Goal: Transaction & Acquisition: Download file/media

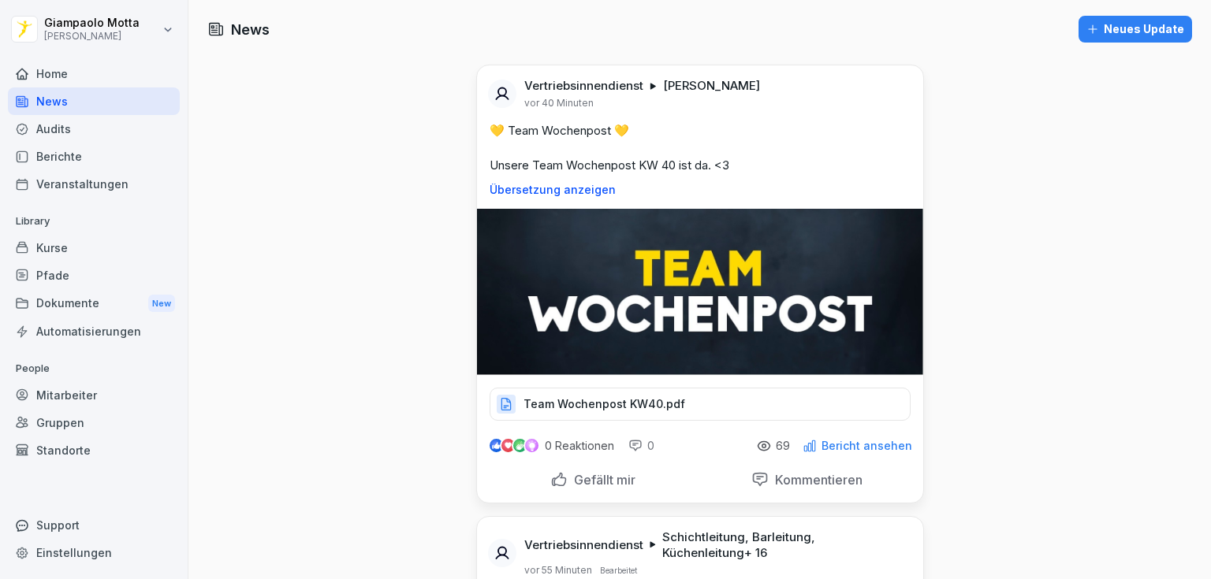
scroll to position [1640, 0]
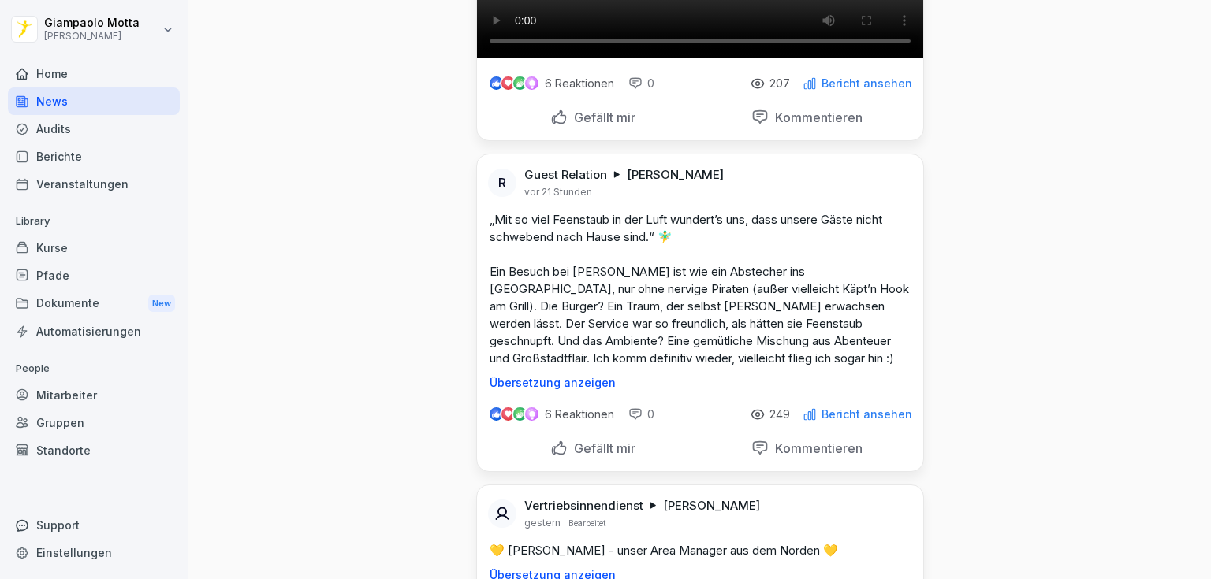
click at [110, 81] on div "Home" at bounding box center [94, 74] width 172 height 28
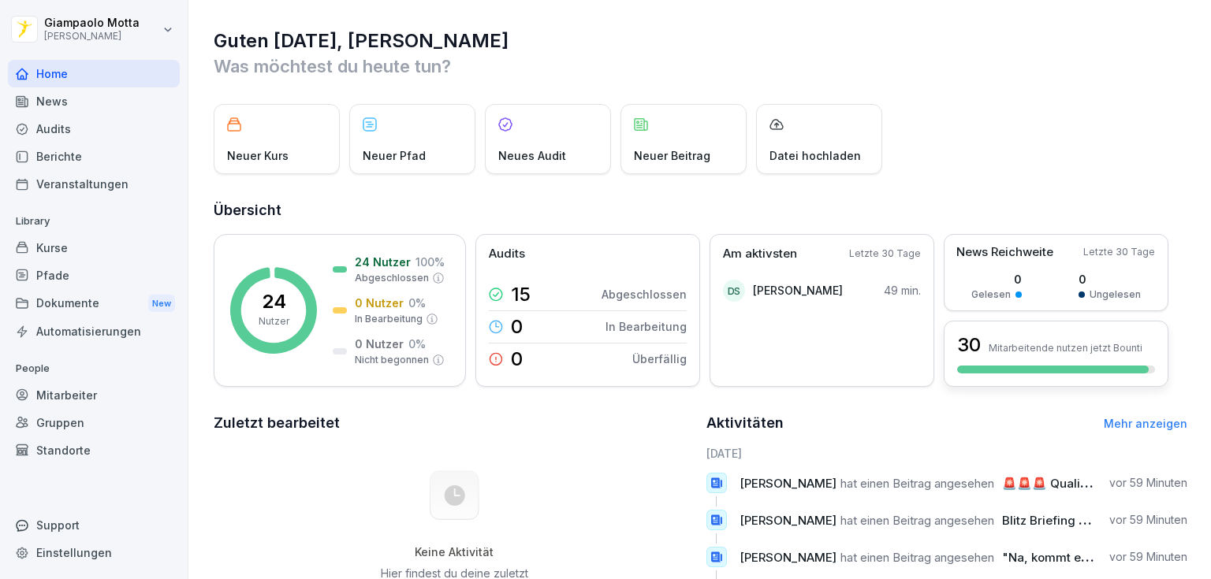
click at [1042, 327] on div "30 Mitarbeitende nutzen jetzt Bounti" at bounding box center [1056, 354] width 225 height 66
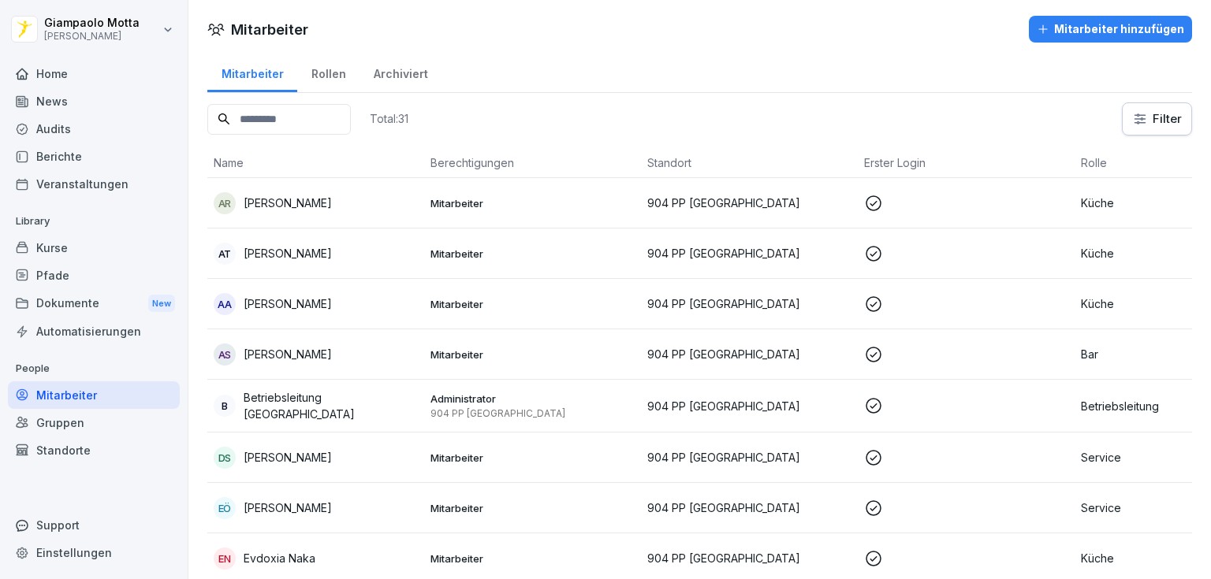
click at [344, 113] on input at bounding box center [278, 119] width 143 height 31
type input "***"
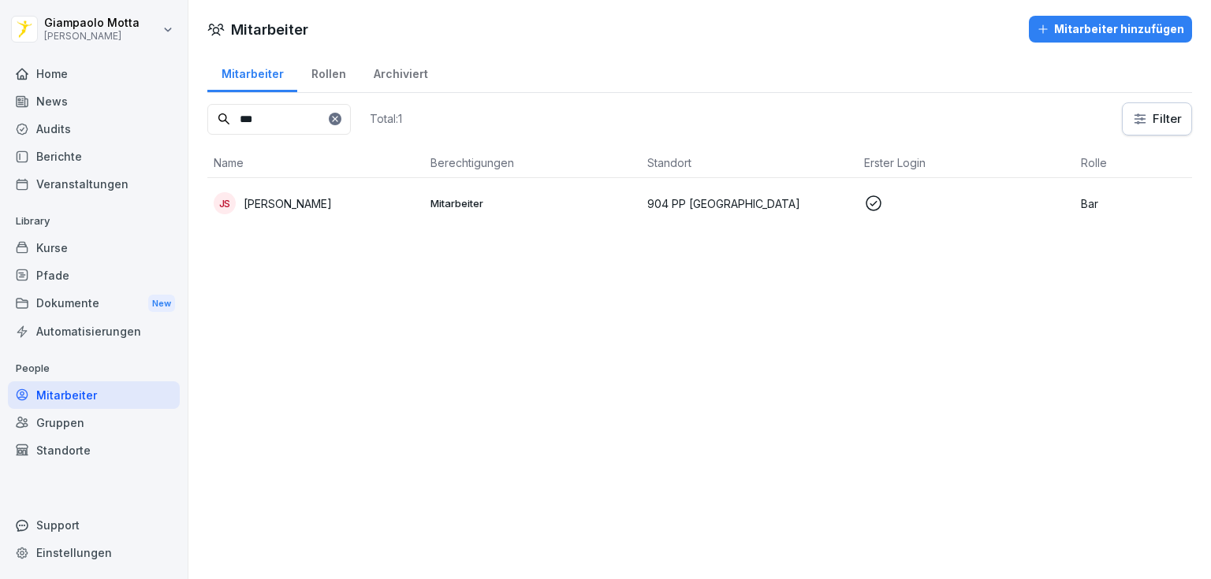
drag, startPoint x: 341, startPoint y: 122, endPoint x: 197, endPoint y: 117, distance: 144.4
click at [202, 117] on div "Mitarbeiter Rollen Archiviert *** Total: 1 Filter Name Berechtigungen Standort …" at bounding box center [699, 146] width 1023 height 189
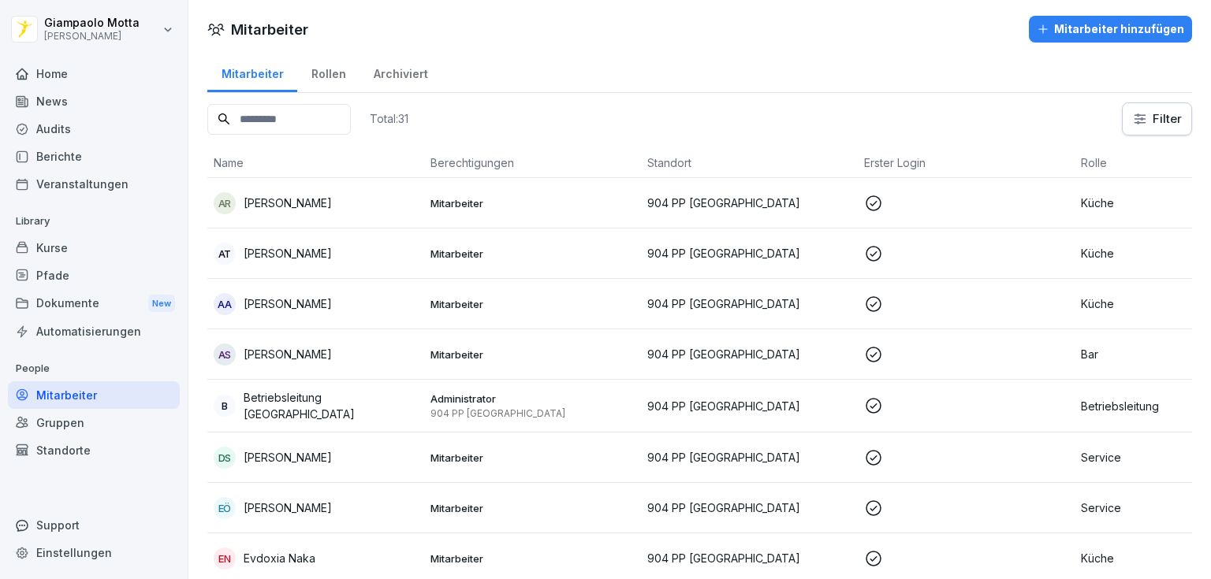
click at [85, 334] on div "Automatisierungen" at bounding box center [94, 332] width 172 height 28
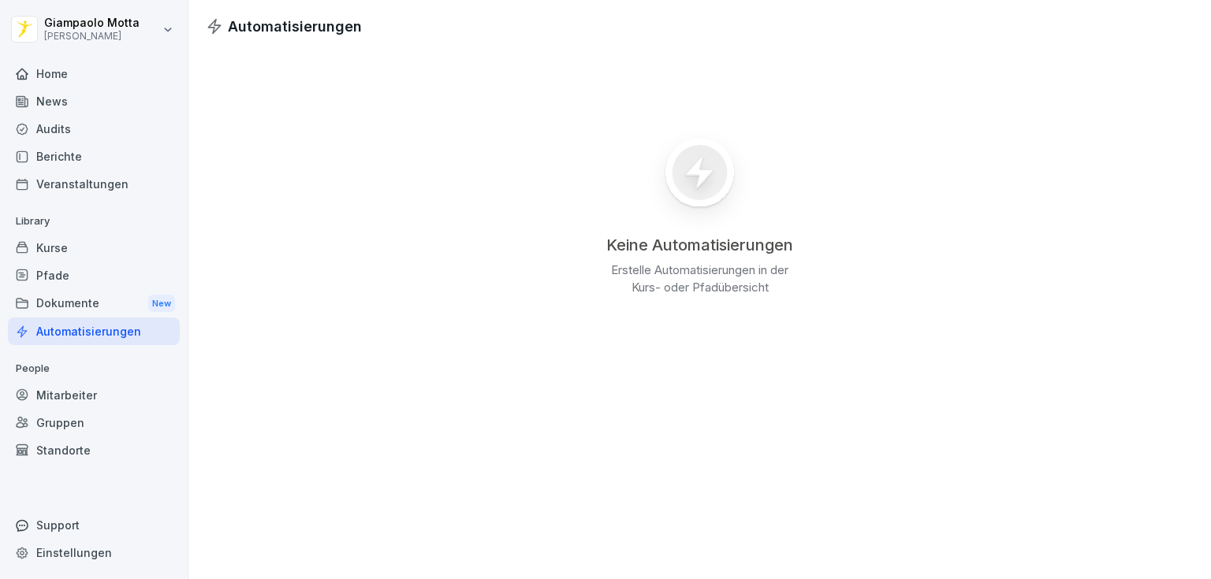
click at [65, 404] on div "Mitarbeiter" at bounding box center [94, 396] width 172 height 28
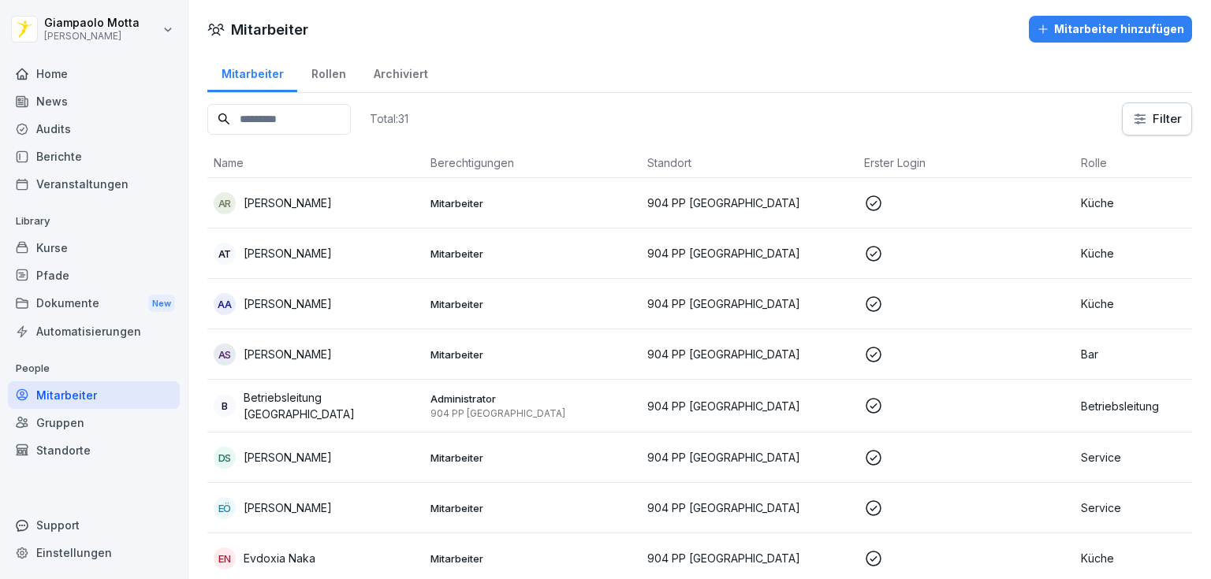
click at [83, 412] on div "Gruppen" at bounding box center [94, 423] width 172 height 28
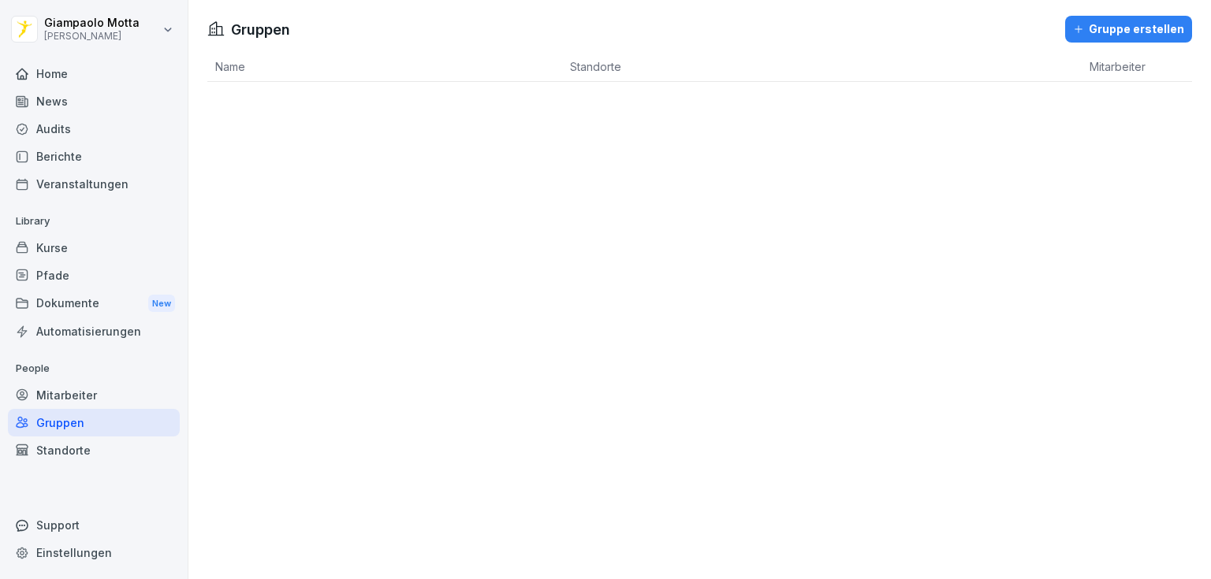
click at [114, 400] on div "Mitarbeiter" at bounding box center [94, 396] width 172 height 28
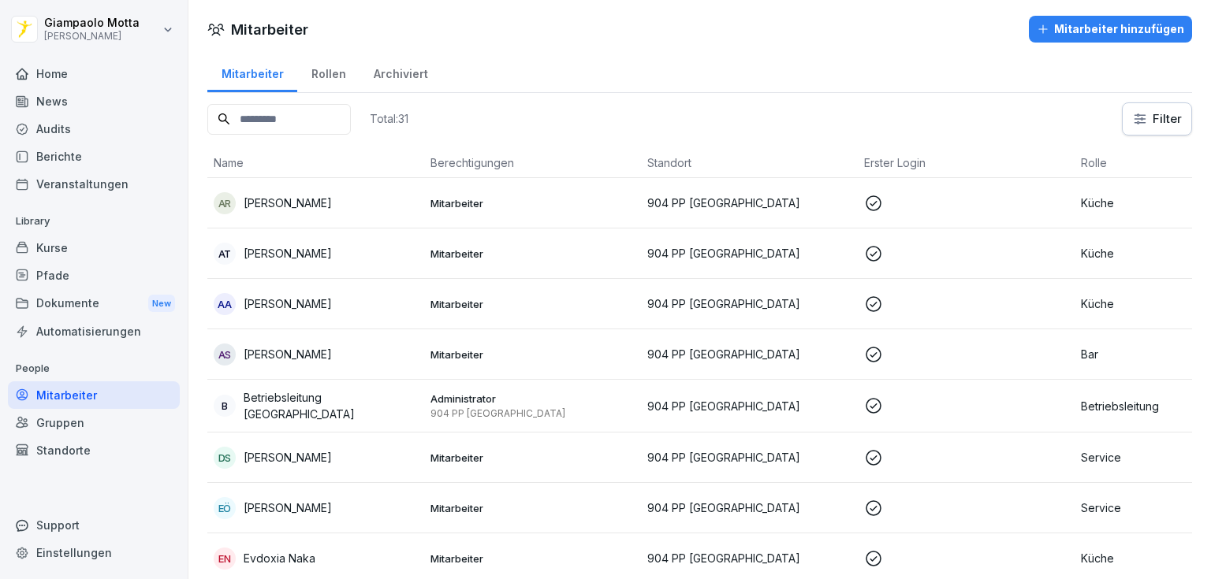
click at [314, 111] on input at bounding box center [278, 119] width 143 height 31
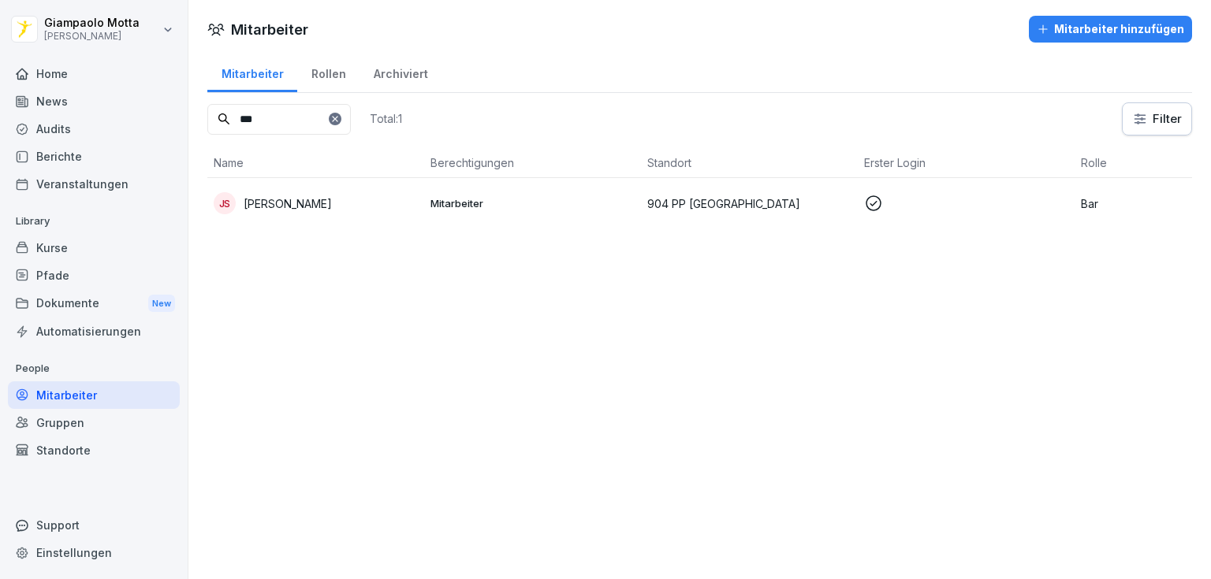
type input "***"
click at [329, 192] on div "JS [PERSON_NAME]" at bounding box center [316, 203] width 204 height 22
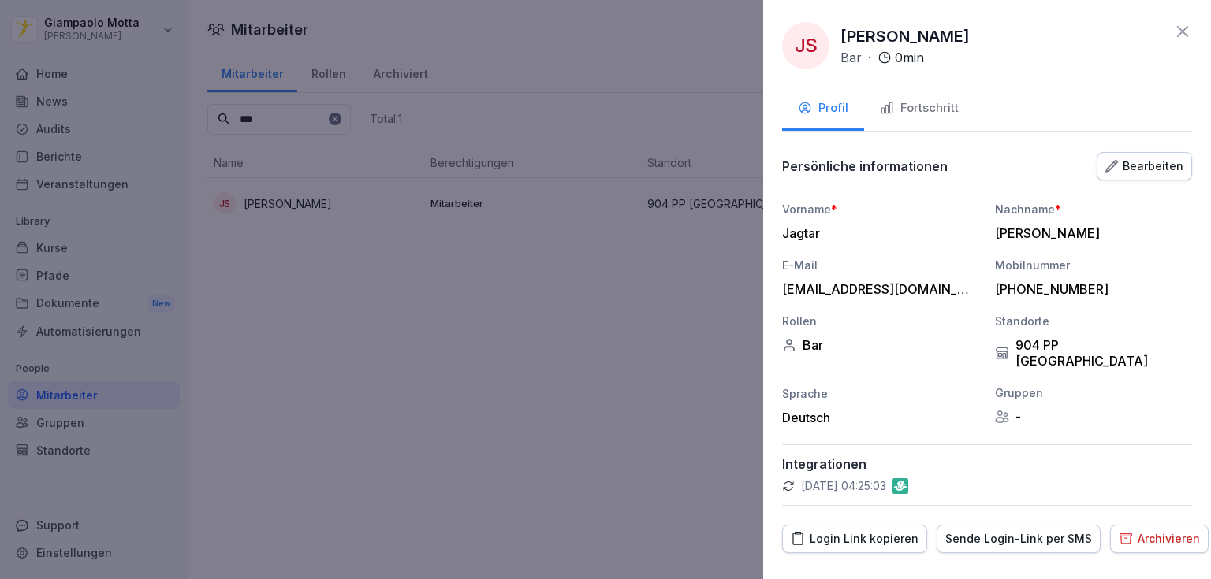
click at [902, 110] on div "Fortschritt" at bounding box center [919, 108] width 79 height 18
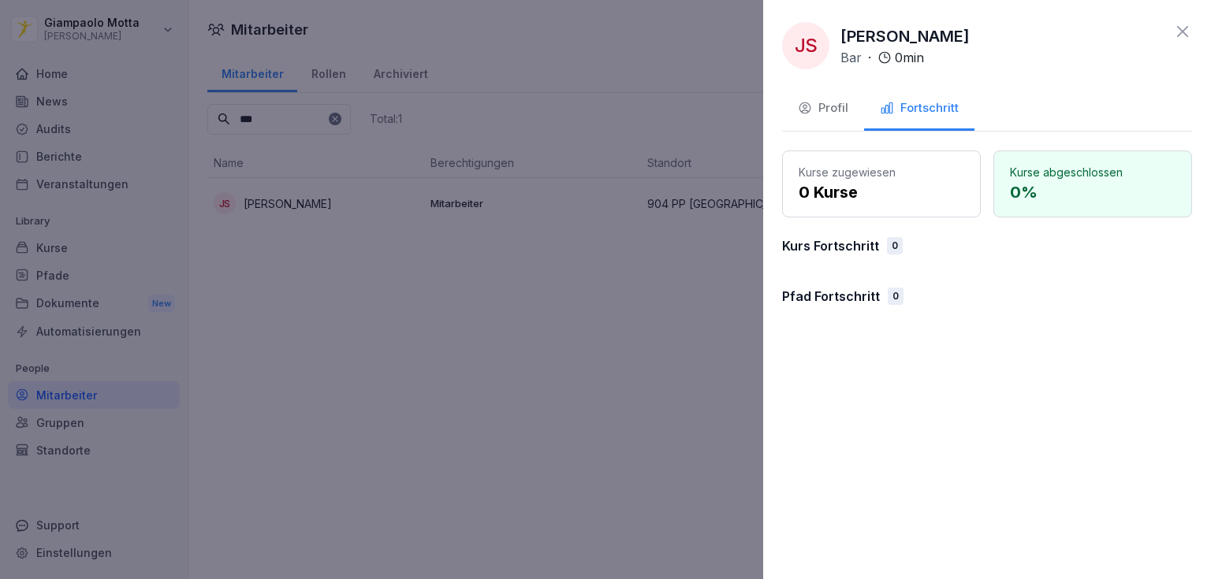
click at [825, 115] on div "Profil" at bounding box center [823, 108] width 50 height 18
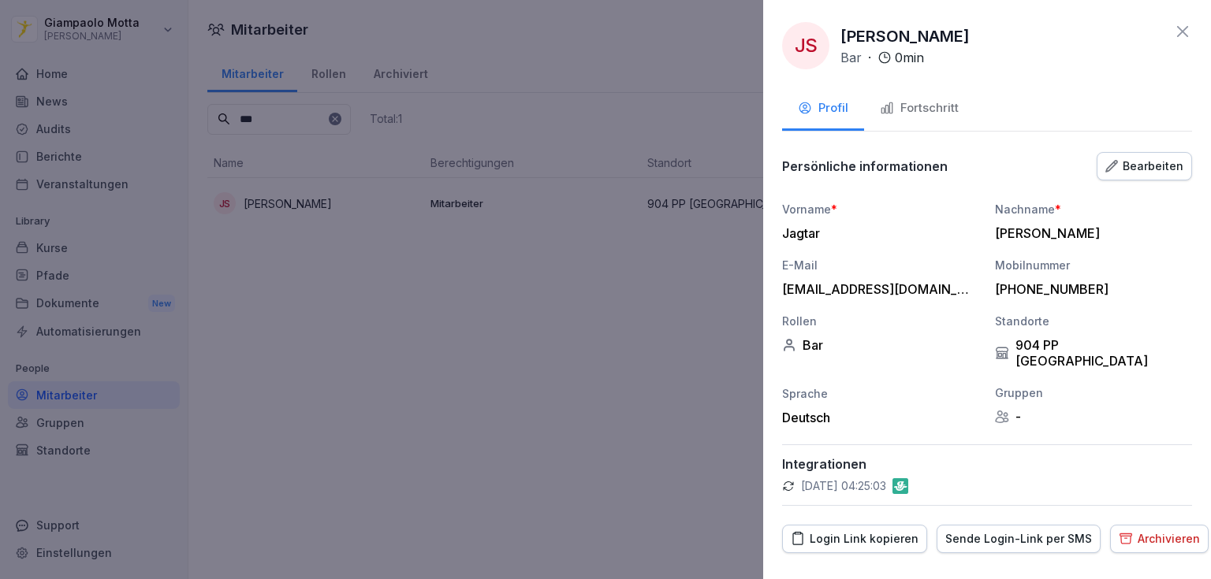
click at [514, 307] on div at bounding box center [605, 289] width 1211 height 579
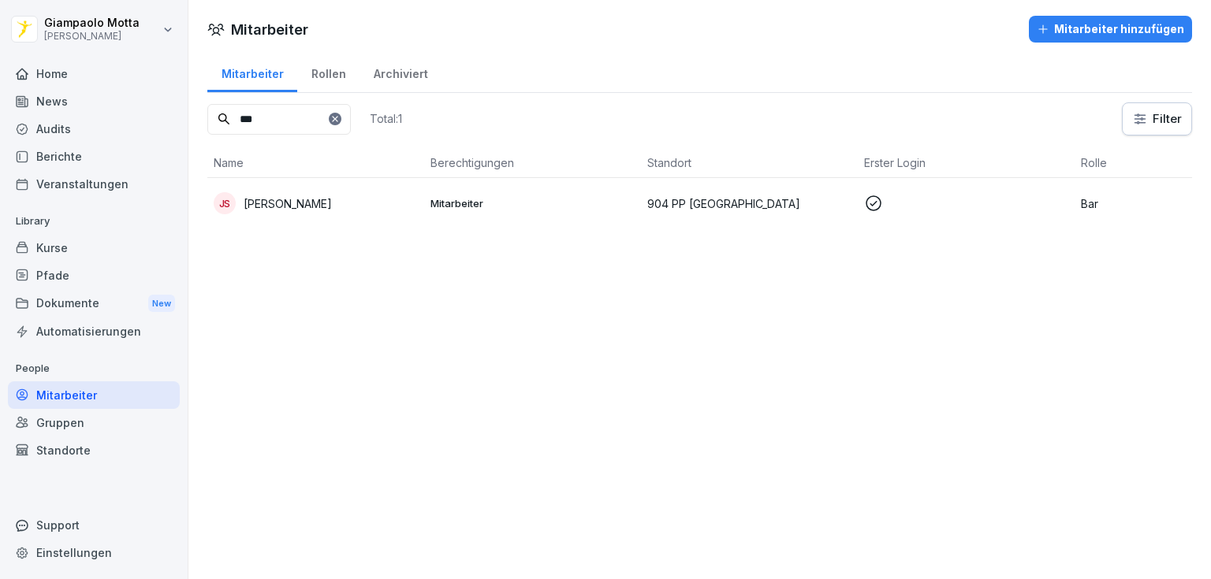
click at [102, 76] on div "Home" at bounding box center [94, 74] width 172 height 28
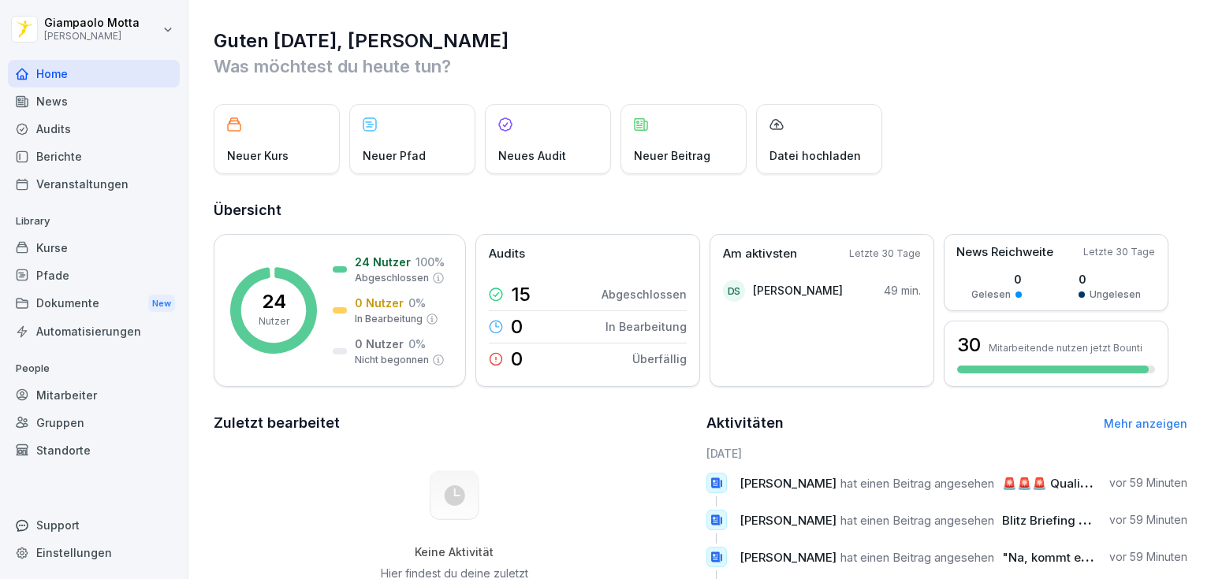
click at [73, 312] on div "Dokumente New" at bounding box center [94, 303] width 172 height 29
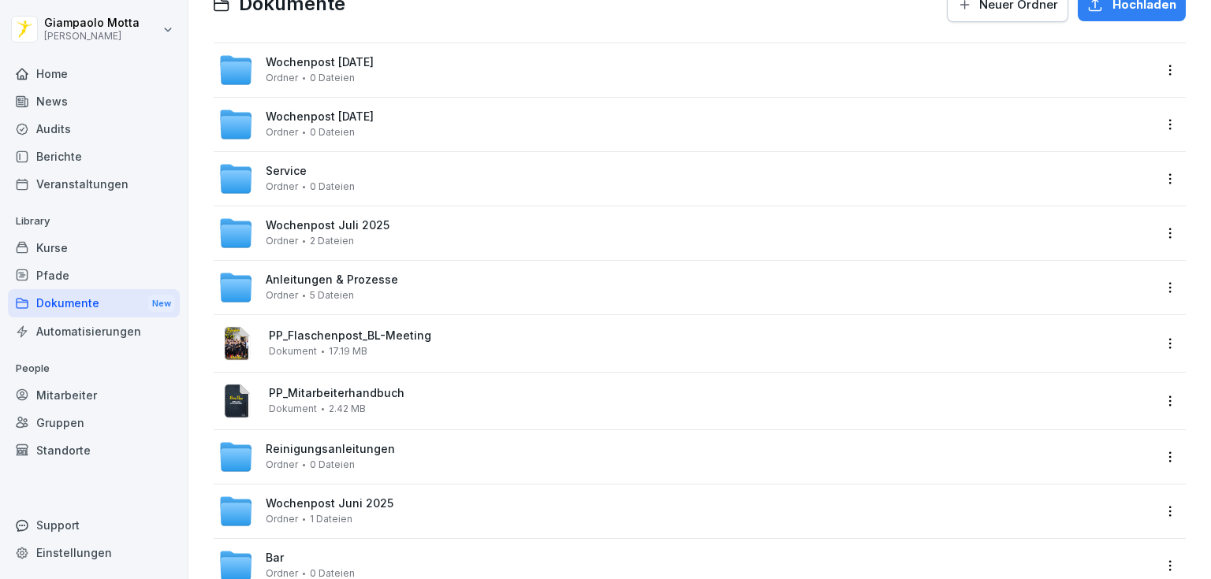
scroll to position [44, 0]
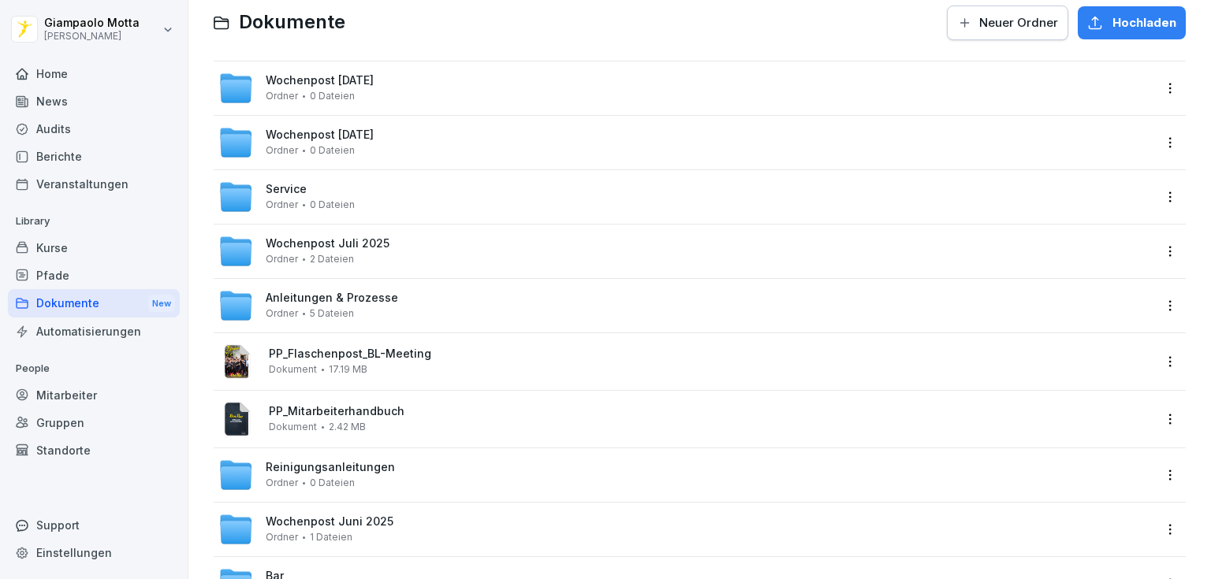
click at [425, 473] on div "Reinigungsanleitungen Ordner 0 Dateien" at bounding box center [685, 475] width 934 height 35
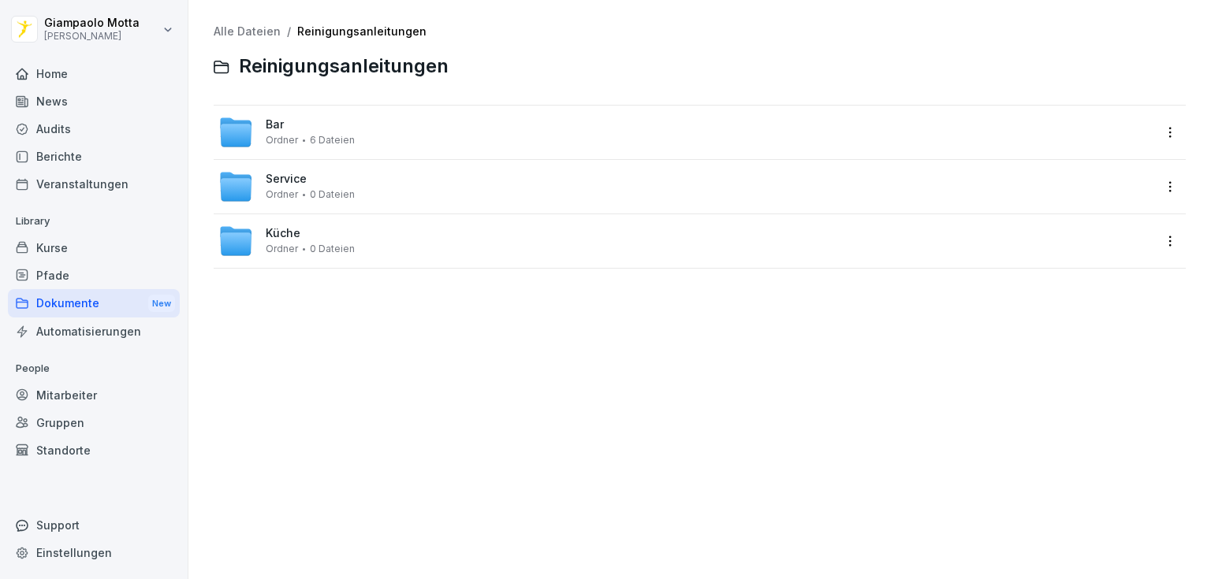
click at [369, 142] on div "Bar Ordner 6 Dateien" at bounding box center [685, 132] width 934 height 35
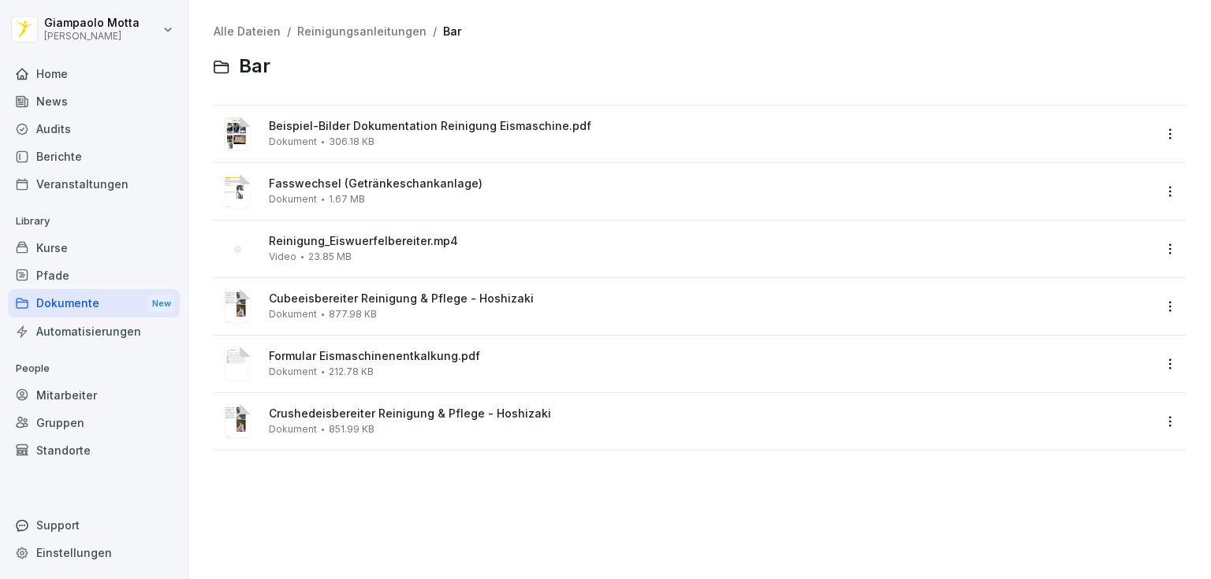
click at [369, 142] on span "306.18 KB" at bounding box center [352, 141] width 46 height 11
click at [369, 142] on div at bounding box center [605, 289] width 1211 height 579
click at [369, 142] on span "306.18 KB" at bounding box center [352, 141] width 46 height 11
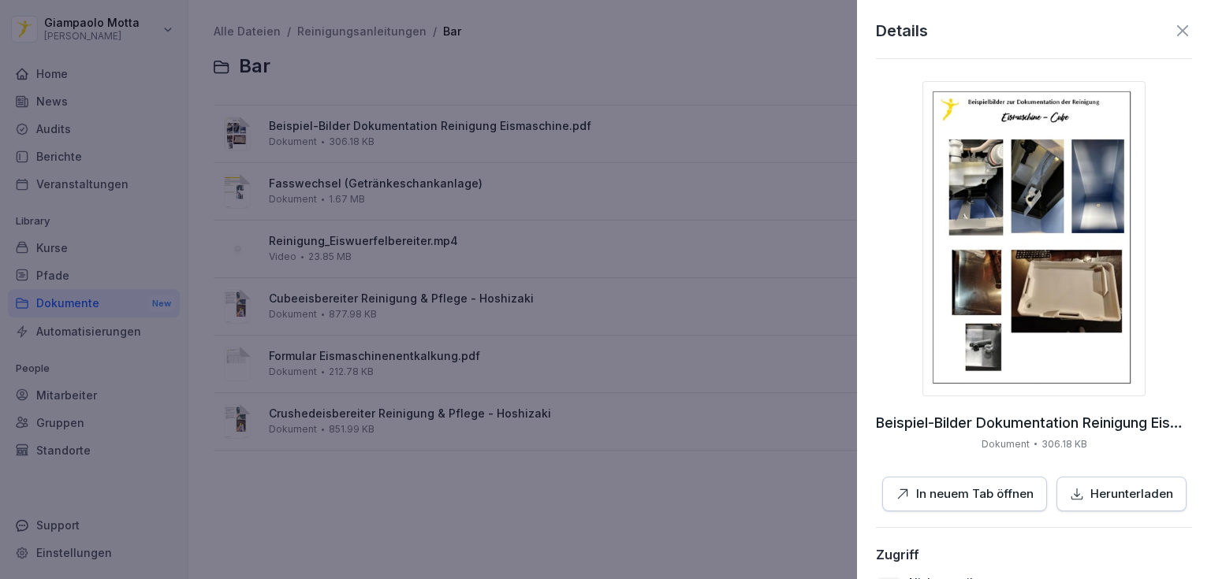
click at [1115, 498] on p "Herunterladen" at bounding box center [1131, 495] width 83 height 18
click at [726, 447] on div at bounding box center [605, 289] width 1211 height 579
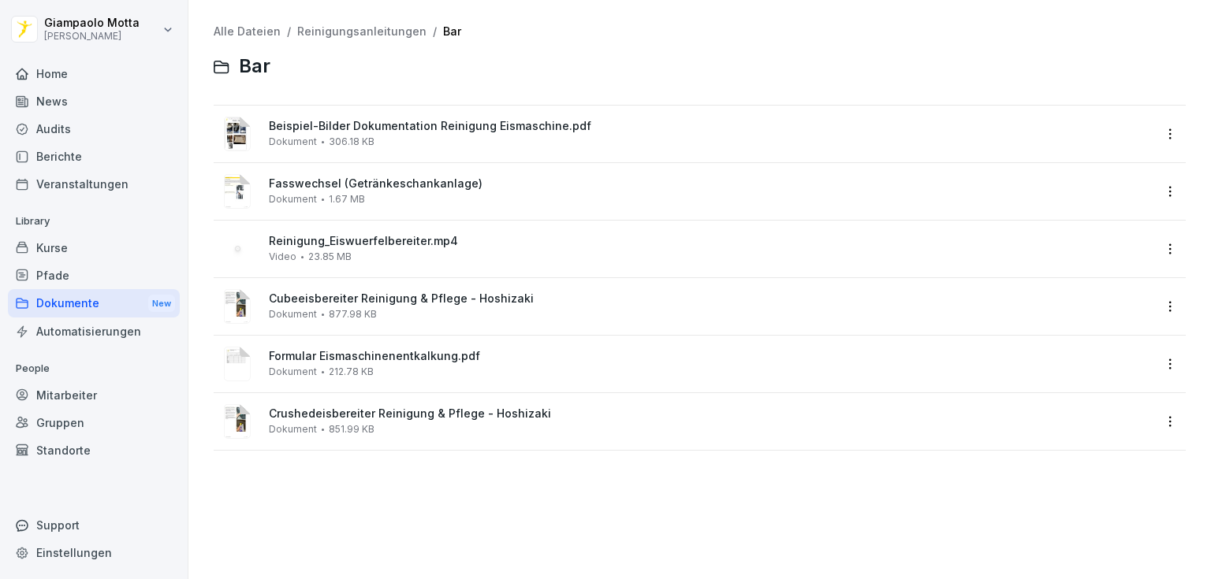
click at [396, 262] on div "Reinigung_Eiswuerfelbereiter.mp4 Video 23.85 MB" at bounding box center [711, 249] width 884 height 28
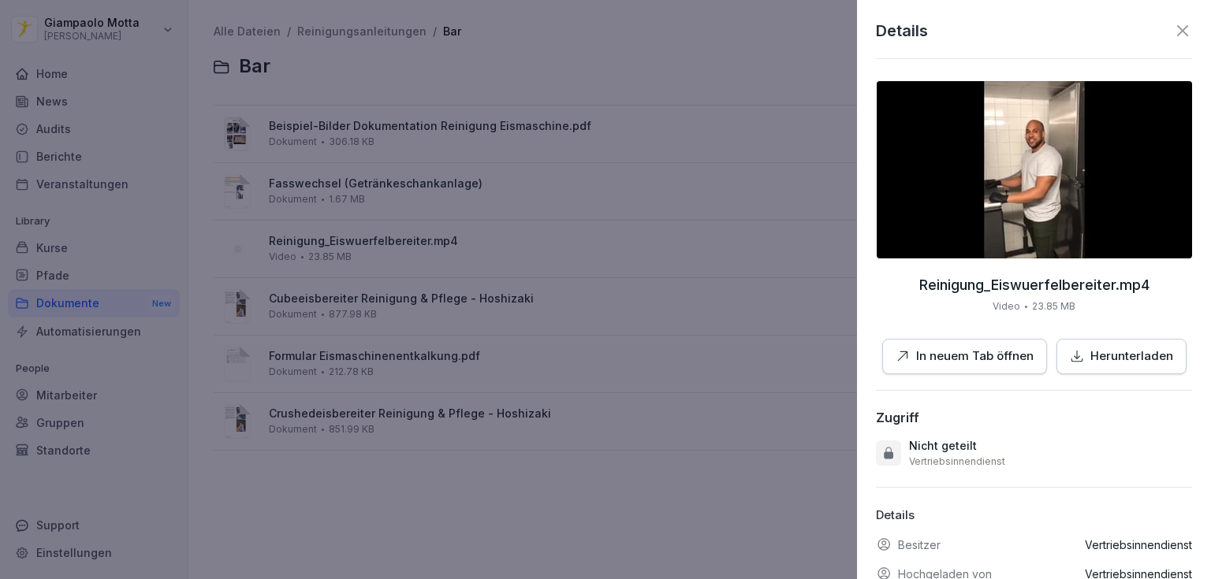
click at [393, 470] on div at bounding box center [605, 289] width 1211 height 579
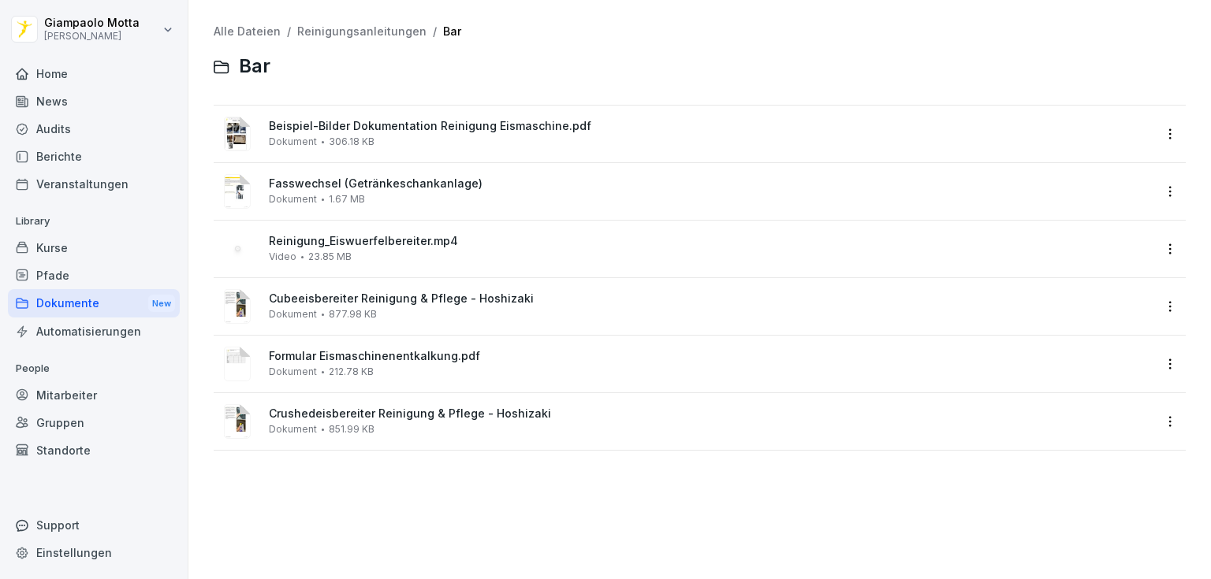
click at [421, 300] on span "Cubeeisbereiter Reinigung & Pflege - Hoshizaki" at bounding box center [711, 298] width 884 height 13
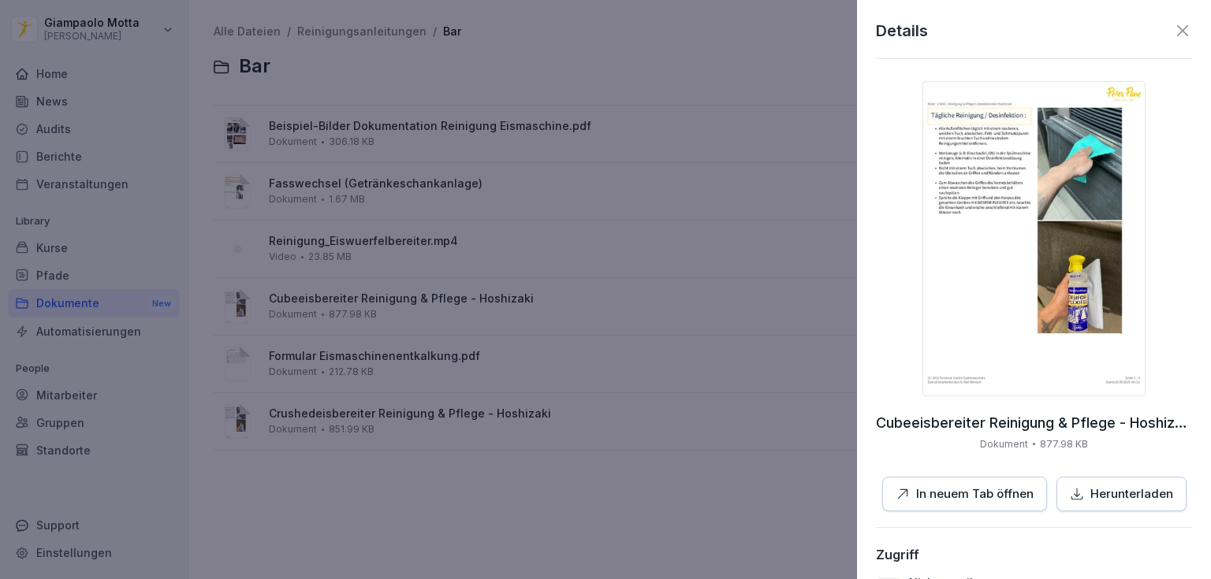
click at [1125, 496] on p "Herunterladen" at bounding box center [1131, 495] width 83 height 18
click at [721, 252] on div at bounding box center [605, 289] width 1211 height 579
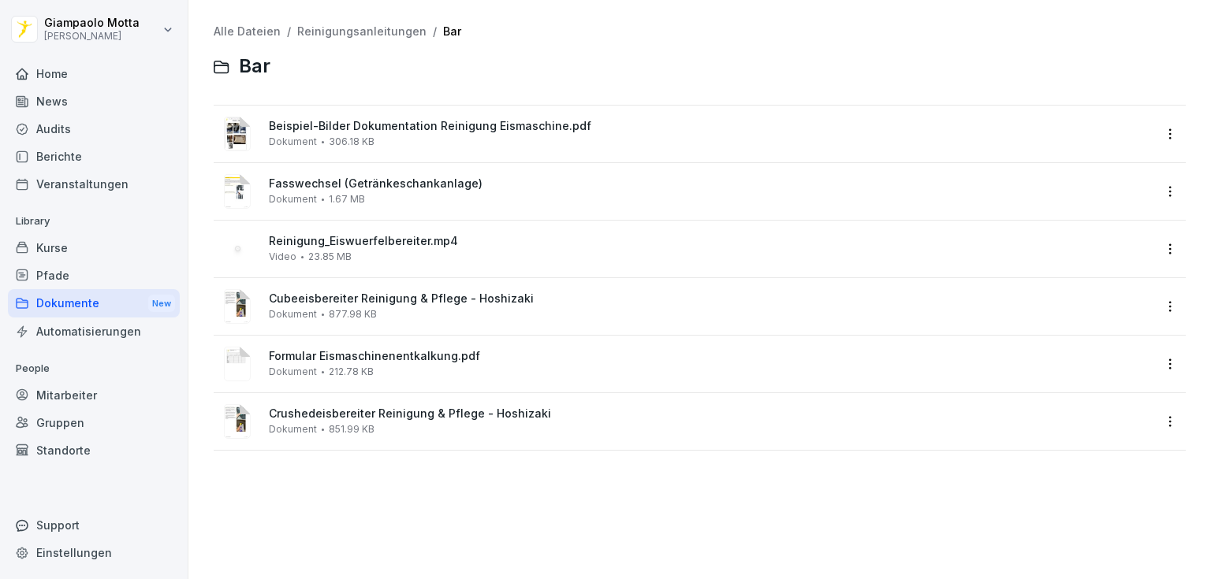
click at [471, 374] on div "Formular Eismaschinenentkalkung.pdf Dokument 212.78 KB" at bounding box center [711, 364] width 884 height 28
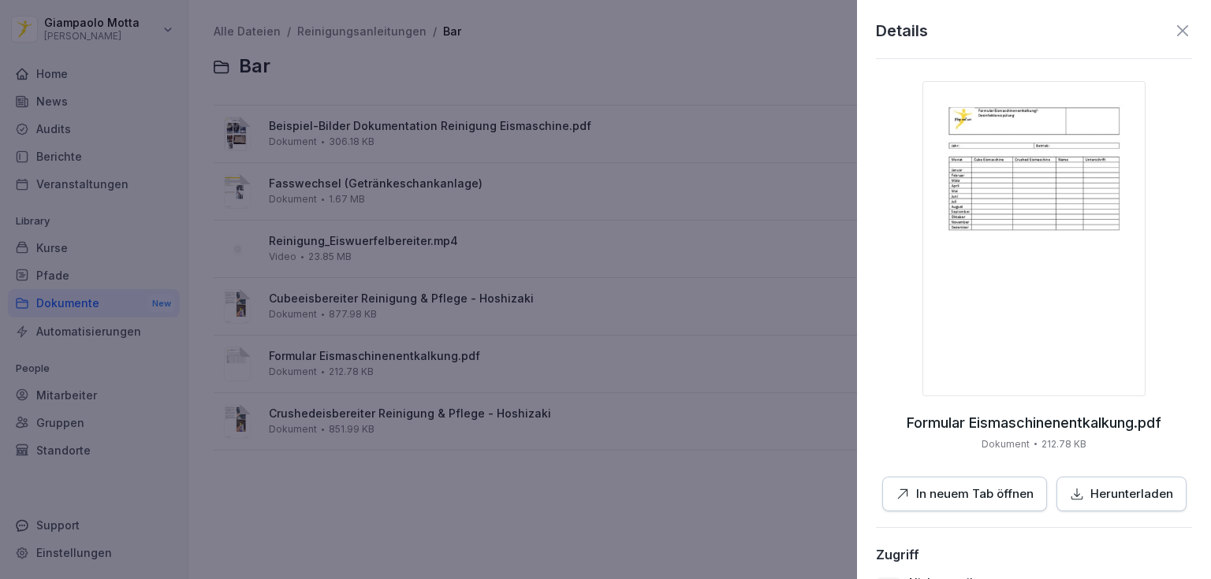
click at [967, 187] on img at bounding box center [1033, 238] width 223 height 315
click at [713, 274] on div at bounding box center [605, 289] width 1211 height 579
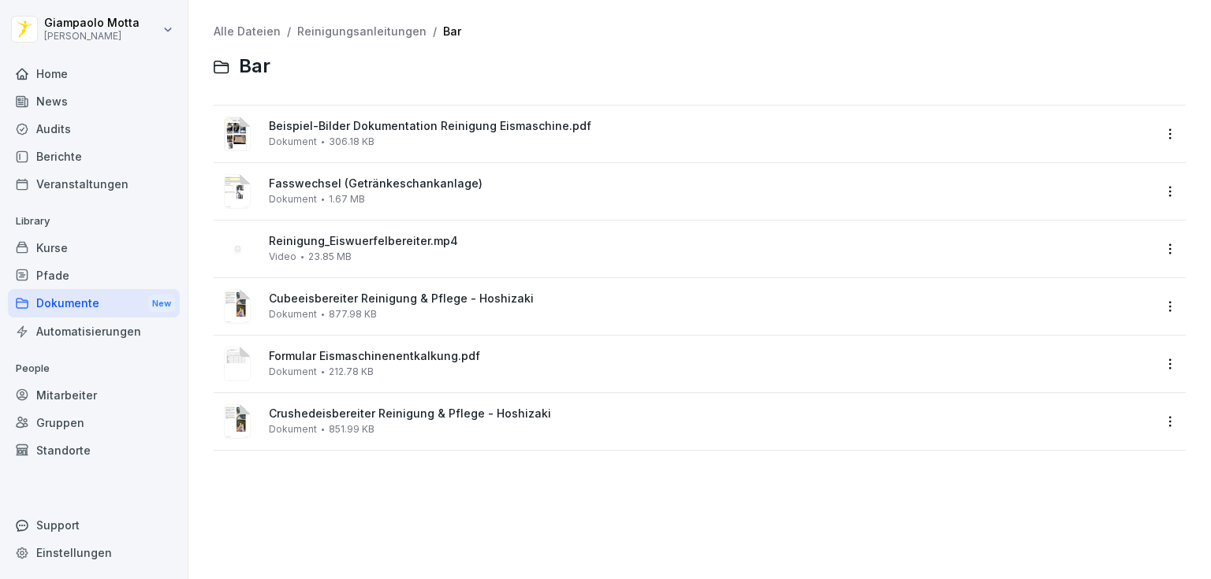
click at [95, 99] on div "News" at bounding box center [94, 102] width 172 height 28
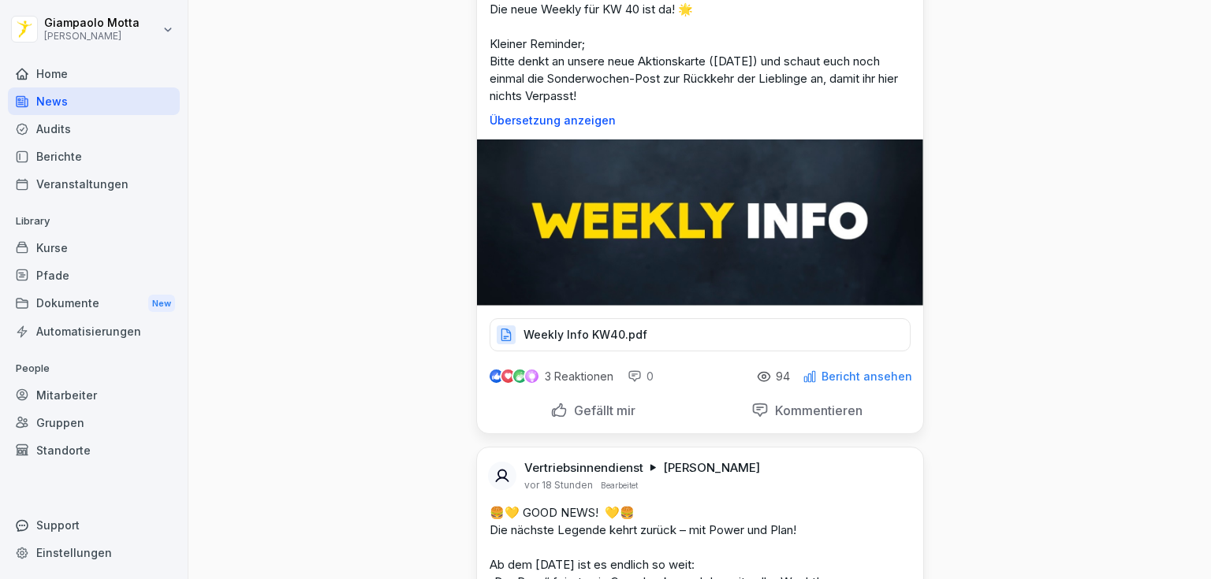
scroll to position [631, 0]
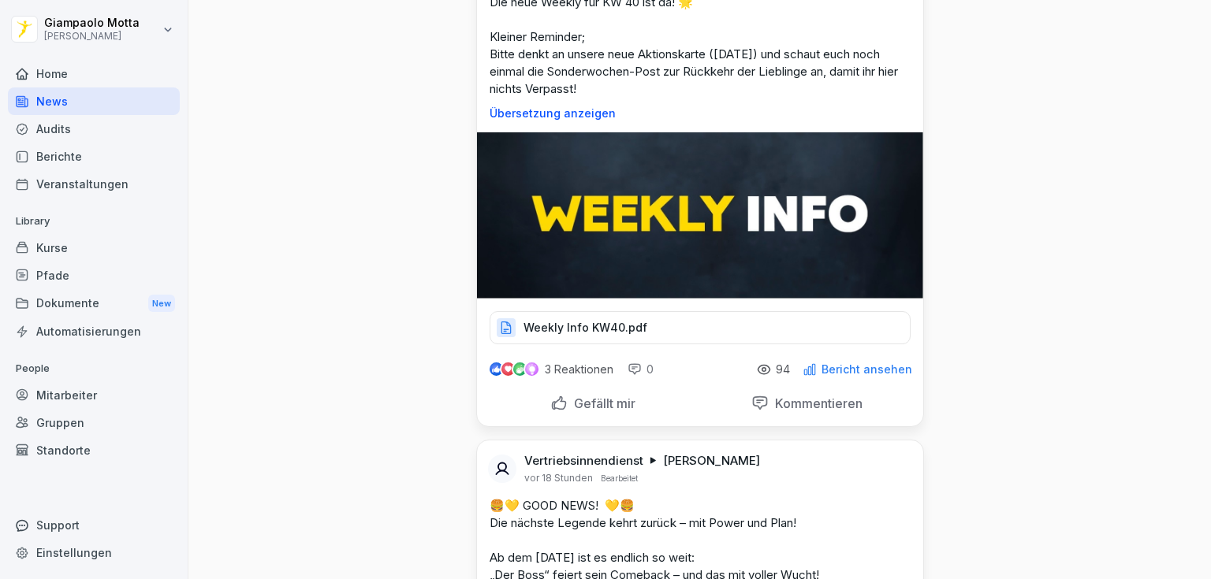
click at [579, 315] on div "Weekly Info KW40.pdf" at bounding box center [700, 327] width 421 height 33
